Goal: Task Accomplishment & Management: Use online tool/utility

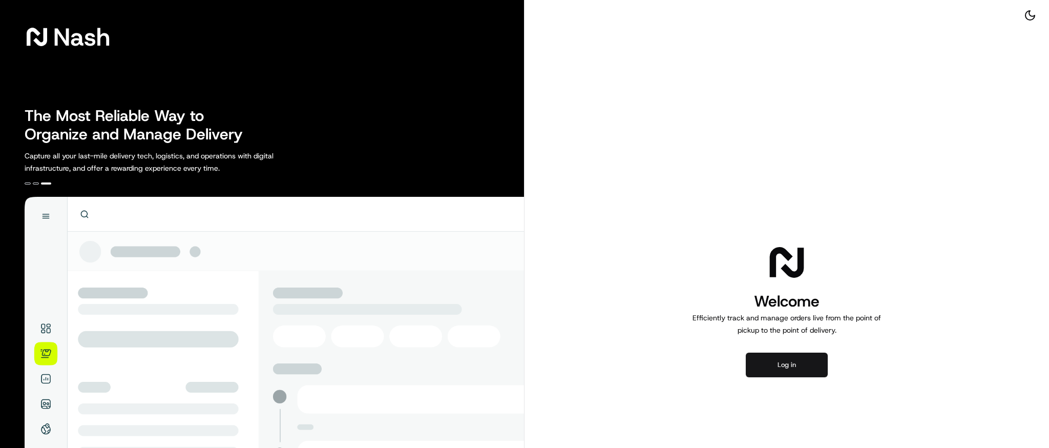
click at [782, 365] on button "Log in" at bounding box center [787, 364] width 82 height 25
